Goal: Task Accomplishment & Management: Use online tool/utility

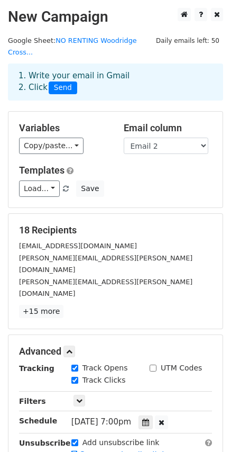
select select "Email 2"
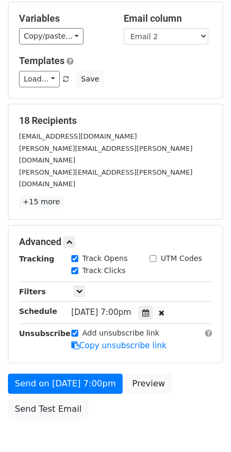
scroll to position [130, 0]
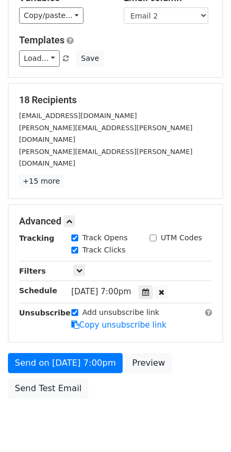
click at [94, 287] on span "[DATE] 7:00pm" at bounding box center [101, 292] width 60 height 10
click at [149, 288] on icon at bounding box center [145, 291] width 7 height 7
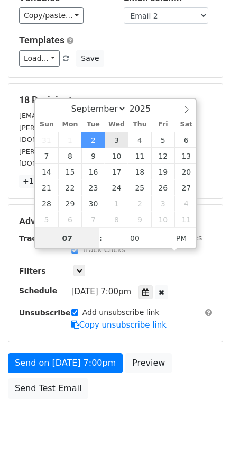
type input "[DATE] 19:00"
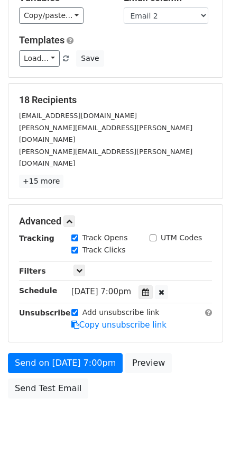
click at [176, 353] on div "Send on [DATE] 7:00pm Preview Send Test Email" at bounding box center [115, 378] width 231 height 51
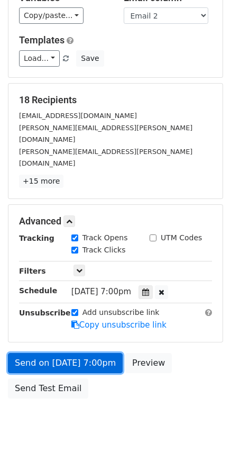
click at [49, 353] on link "Send on [DATE] 7:00pm" at bounding box center [65, 363] width 115 height 20
click at [55, 353] on link "Send on [DATE] 7:00pm" at bounding box center [65, 363] width 115 height 20
click at [24, 353] on link "Send on [DATE] 7:00pm" at bounding box center [65, 363] width 115 height 20
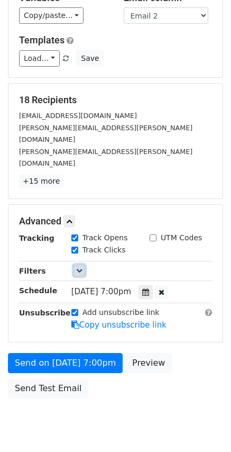
click at [78, 267] on icon at bounding box center [79, 270] width 6 height 6
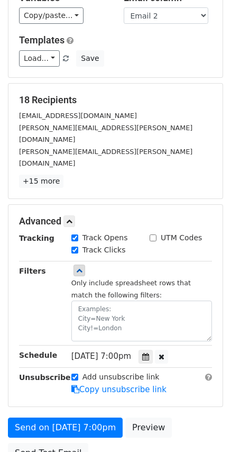
click at [190, 51] on div "Load... No Renting Amendment Save" at bounding box center [115, 58] width 209 height 16
click at [80, 267] on icon at bounding box center [79, 270] width 6 height 6
